Goal: Transaction & Acquisition: Purchase product/service

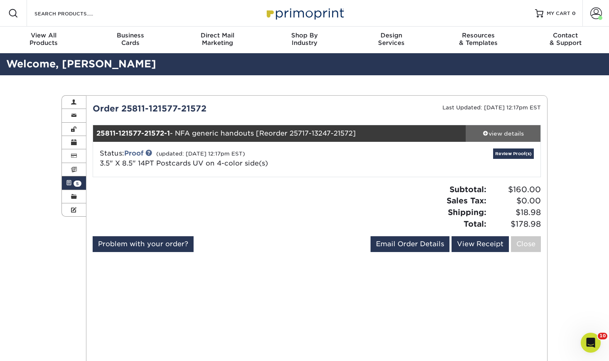
click at [515, 133] on div "view details" at bounding box center [503, 133] width 75 height 8
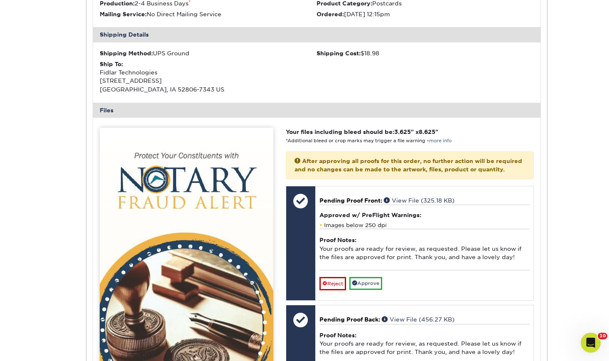
scroll to position [42, 0]
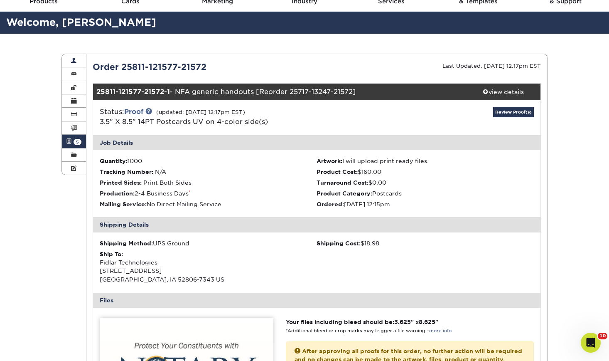
click at [75, 57] on link "Account Overview" at bounding box center [74, 60] width 24 height 13
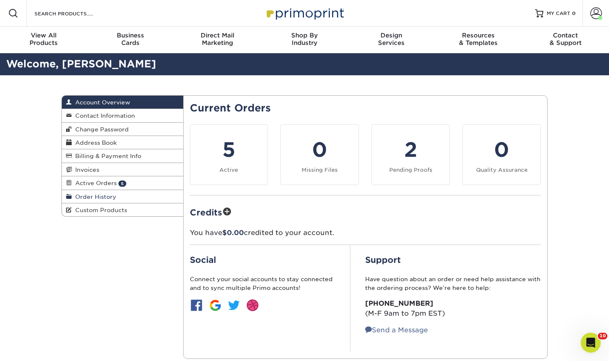
click at [89, 193] on span "Order History" at bounding box center [94, 196] width 44 height 7
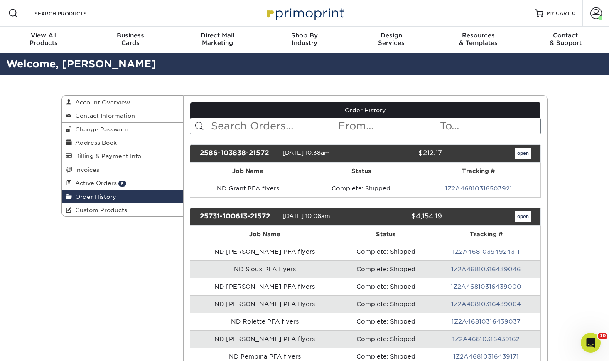
click at [301, 116] on link "Order History" at bounding box center [365, 110] width 351 height 16
click at [287, 131] on input "text" at bounding box center [274, 126] width 128 height 16
type input "support"
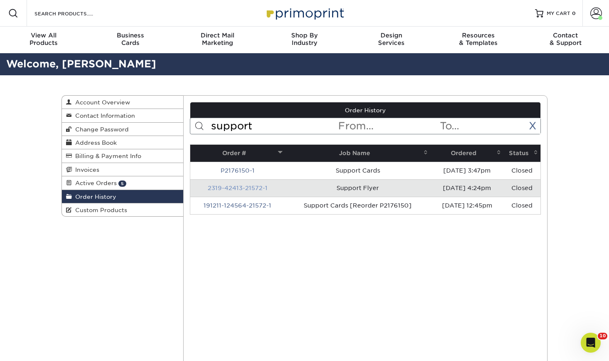
click at [259, 190] on link "2319-42413-21572-1" at bounding box center [238, 188] width 60 height 7
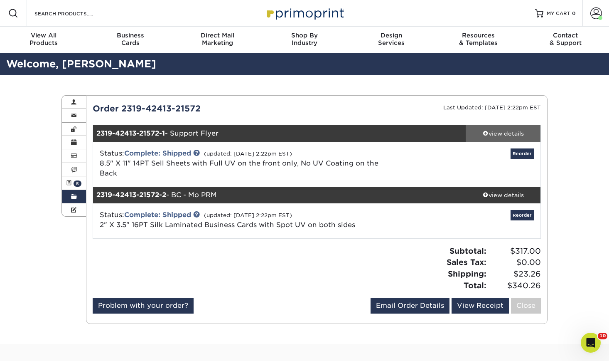
click at [514, 133] on div "view details" at bounding box center [503, 133] width 75 height 8
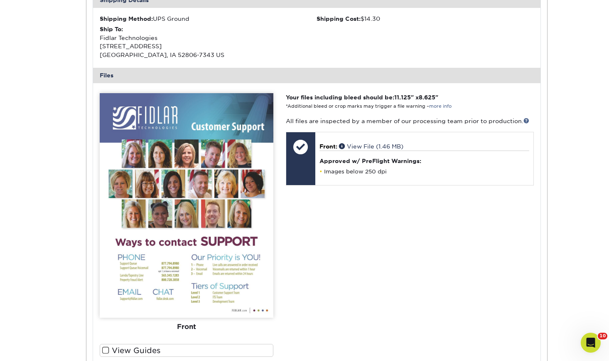
scroll to position [291, 0]
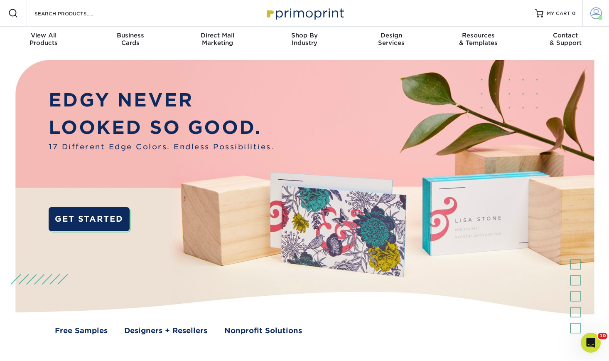
click at [605, 13] on link "Account" at bounding box center [596, 13] width 27 height 27
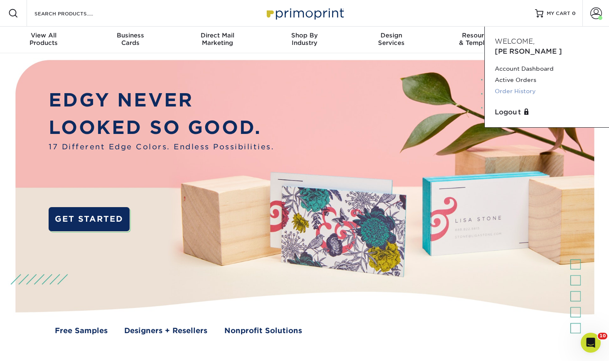
click at [520, 86] on link "Order History" at bounding box center [547, 91] width 104 height 11
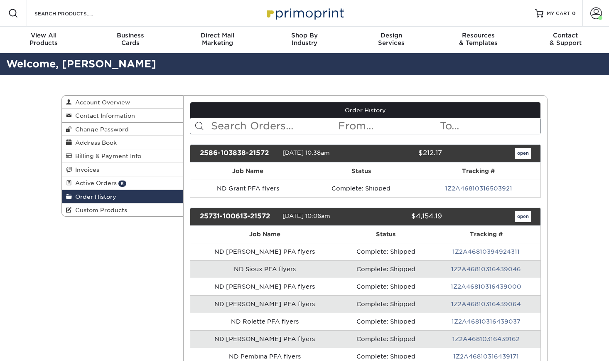
click at [304, 119] on input "text" at bounding box center [274, 126] width 128 height 16
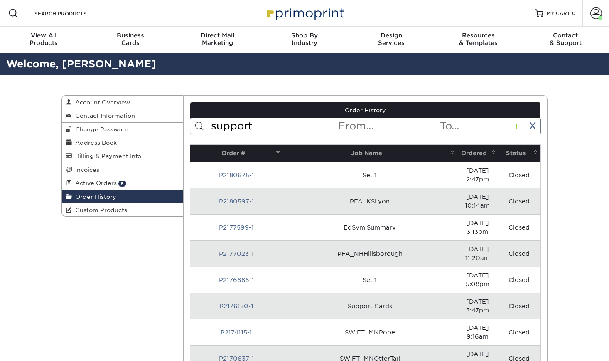
type input "support"
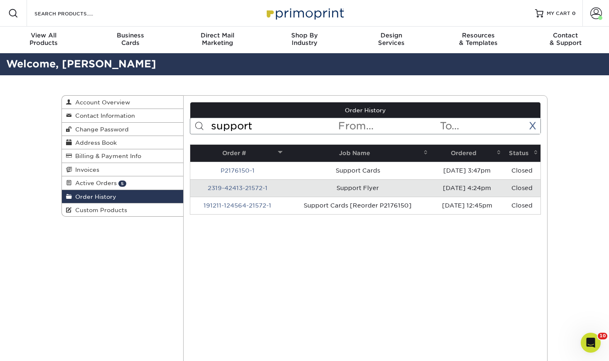
click at [304, 121] on input "support" at bounding box center [274, 126] width 128 height 16
click at [531, 118] on div "X" at bounding box center [532, 125] width 7 height 15
click at [535, 123] on link "X" at bounding box center [532, 126] width 7 height 12
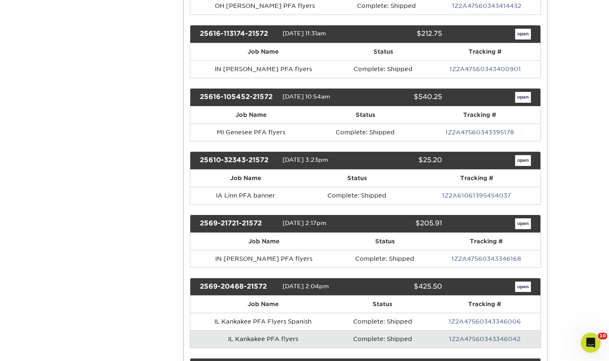
scroll to position [1621, 0]
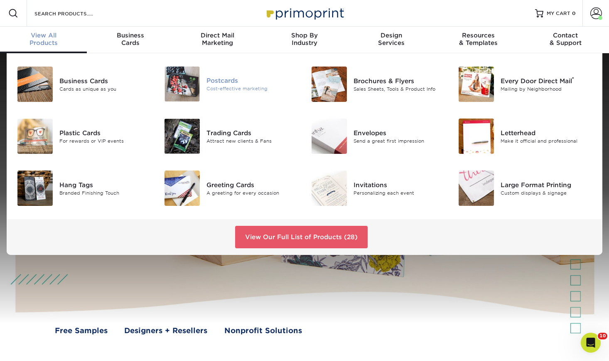
click at [194, 82] on img at bounding box center [182, 83] width 35 height 35
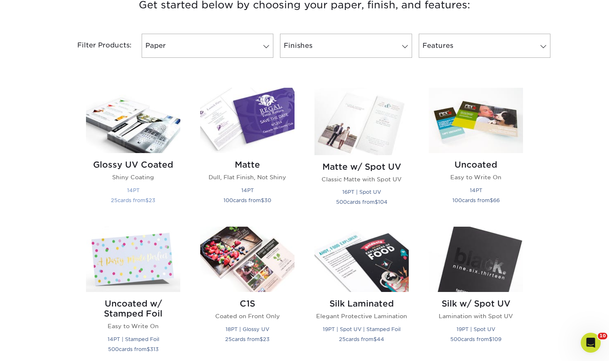
click at [144, 137] on img at bounding box center [133, 120] width 94 height 65
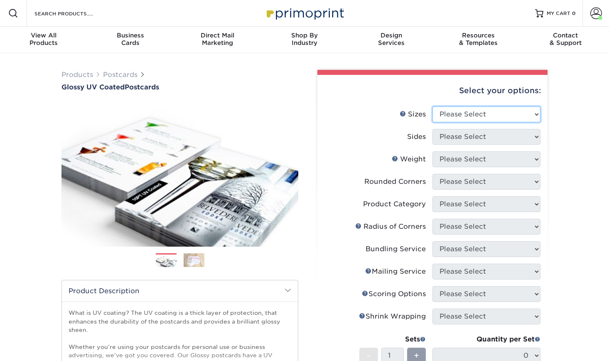
click at [488, 115] on select "Please Select 1.5" x 7" 2" x 4" 2" x 6" 2" x 7" 2" x 8" 2.12" x 5.5" 2.12" x 5.…" at bounding box center [487, 114] width 108 height 16
